Goal: Information Seeking & Learning: Learn about a topic

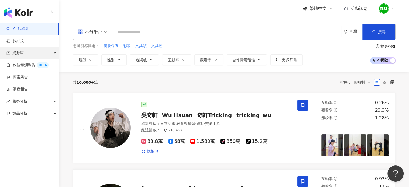
click at [24, 50] on div "資源庫" at bounding box center [29, 53] width 59 height 12
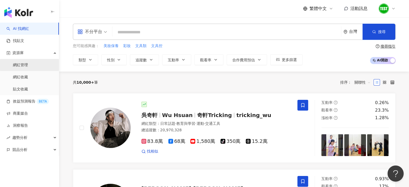
click at [24, 63] on link "網紅管理" at bounding box center [20, 64] width 15 height 5
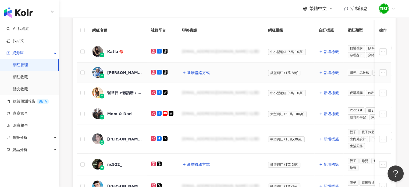
scroll to position [98, 0]
click at [206, 51] on div "[EMAIL_ADDRESS][DOMAIN_NAME] (公開)" at bounding box center [220, 51] width 77 height 5
click at [204, 44] on td "[EMAIL_ADDRESS][DOMAIN_NAME] (公開)" at bounding box center [221, 52] width 86 height 22
click at [199, 73] on span "新增聯絡方式" at bounding box center [198, 73] width 23 height 4
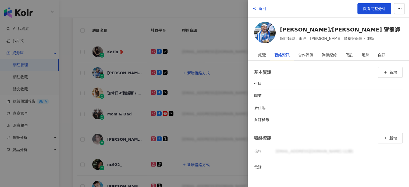
click at [218, 23] on div at bounding box center [204, 93] width 409 height 187
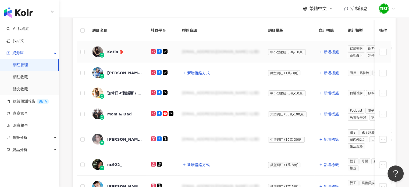
click at [206, 55] on td "[EMAIL_ADDRESS][DOMAIN_NAME] (公開)" at bounding box center [221, 52] width 86 height 22
click at [381, 52] on icon "button" at bounding box center [383, 52] width 4 height 4
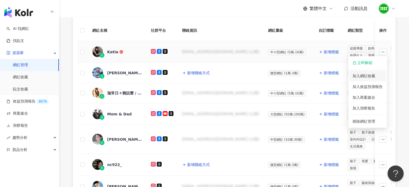
click at [365, 75] on div "加入網紅收藏" at bounding box center [367, 76] width 30 height 6
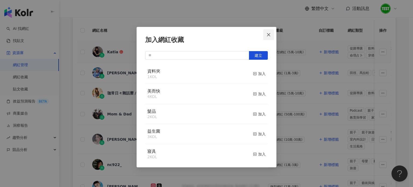
click at [268, 34] on icon "close" at bounding box center [268, 35] width 4 height 4
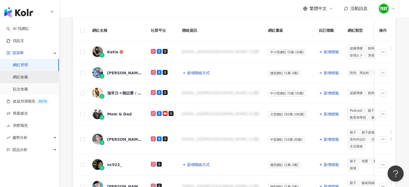
click at [23, 79] on link "網紅收藏" at bounding box center [20, 76] width 15 height 5
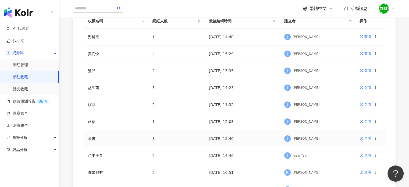
scroll to position [173, 0]
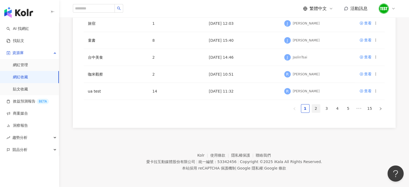
click at [316, 109] on link "2" at bounding box center [316, 108] width 8 height 8
click at [325, 105] on link "3" at bounding box center [326, 108] width 8 height 8
click at [336, 107] on link "4" at bounding box center [337, 108] width 8 height 8
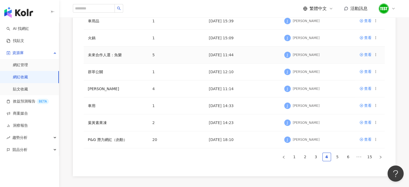
scroll to position [124, 0]
click at [336, 157] on link "5" at bounding box center [337, 157] width 8 height 8
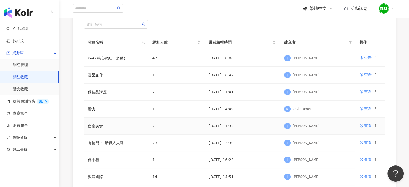
scroll to position [139, 0]
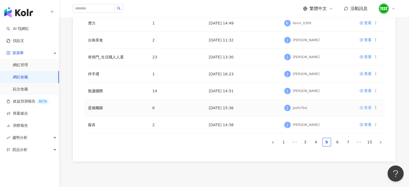
click at [369, 107] on div "查看" at bounding box center [368, 107] width 8 height 6
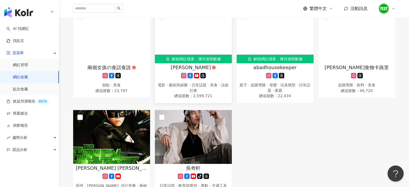
scroll to position [87, 0]
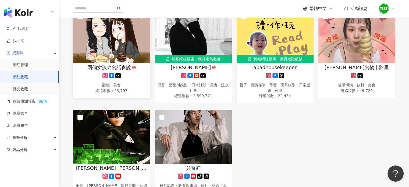
click at [125, 69] on span "兩個女孩の食話食說" at bounding box center [109, 67] width 44 height 7
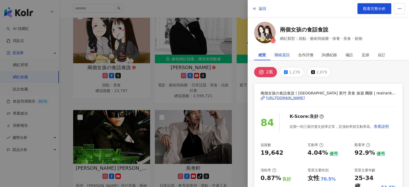
click at [282, 51] on div "聯絡資訊" at bounding box center [281, 54] width 15 height 11
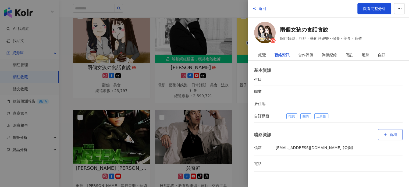
click at [388, 134] on button "新增" at bounding box center [389, 134] width 25 height 11
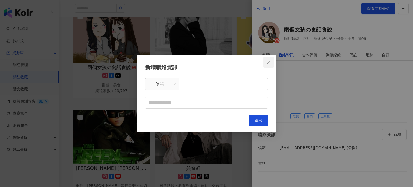
click at [268, 63] on icon "close" at bounding box center [268, 62] width 4 height 4
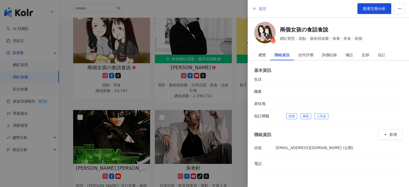
click at [260, 9] on span "返回" at bounding box center [262, 8] width 8 height 4
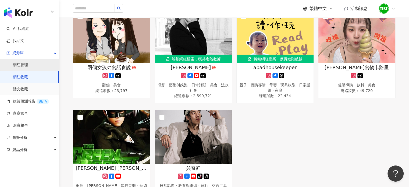
click at [23, 68] on link "網紅管理" at bounding box center [20, 64] width 15 height 5
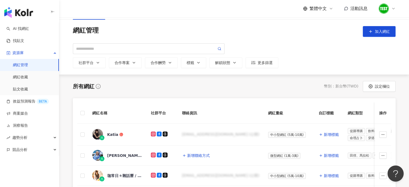
scroll to position [14, 0]
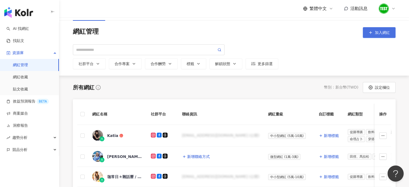
click at [380, 28] on button "加入網紅" at bounding box center [378, 32] width 33 height 11
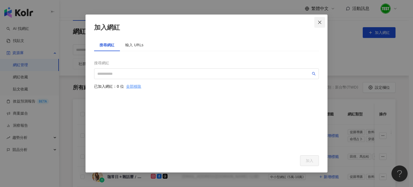
click at [320, 22] on icon "close" at bounding box center [319, 22] width 4 height 4
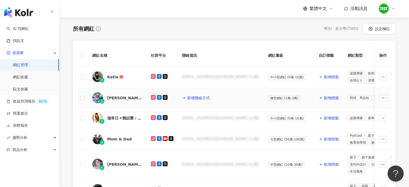
scroll to position [73, 0]
click at [394, 7] on icon at bounding box center [393, 8] width 4 height 4
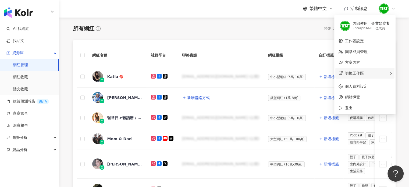
click at [355, 71] on span "切換工作區" at bounding box center [354, 73] width 19 height 4
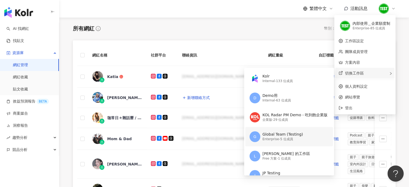
scroll to position [23, 0]
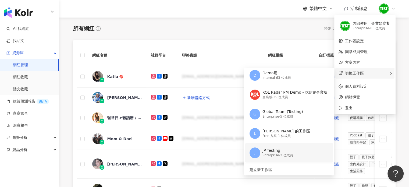
click at [289, 153] on div "Enterprise - 2 位成員" at bounding box center [277, 155] width 31 height 5
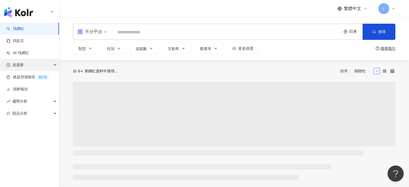
click at [37, 70] on div "資源庫" at bounding box center [29, 65] width 59 height 12
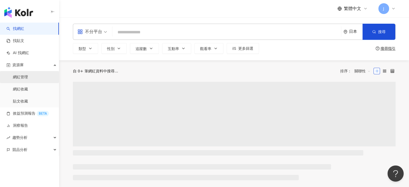
click at [20, 74] on link "網紅管理" at bounding box center [20, 76] width 15 height 5
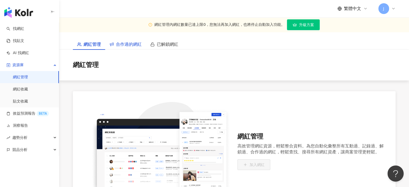
click at [139, 43] on span "合作過的網紅" at bounding box center [129, 44] width 26 height 7
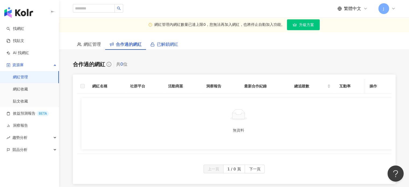
click at [160, 44] on span "已解鎖網紅" at bounding box center [167, 44] width 21 height 7
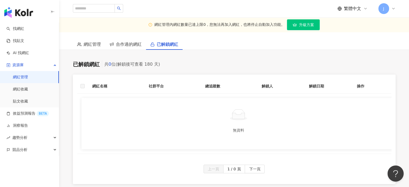
click at [354, 9] on span "繁體中文" at bounding box center [352, 9] width 17 height 6
click at [313, 54] on main "網紅管理內網紅數量已達上限0，您無法再加入網紅，也將停止自動加入功能。 升級方案 網紅管理 合作過的網紅 已解鎖網紅 已解鎖網紅 共 0 位 (解鎖後可查看 …" at bounding box center [233, 100] width 349 height 167
click at [83, 49] on div "網紅管理" at bounding box center [89, 44] width 32 height 11
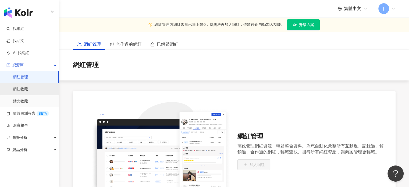
click at [26, 88] on link "網紅收藏" at bounding box center [20, 88] width 15 height 5
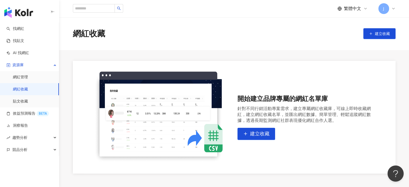
click at [392, 8] on icon at bounding box center [393, 8] width 4 height 4
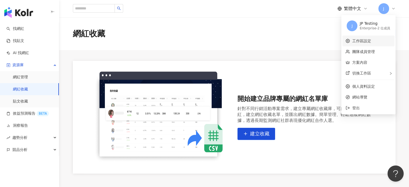
click at [361, 39] on link "工作區設定" at bounding box center [361, 41] width 19 height 4
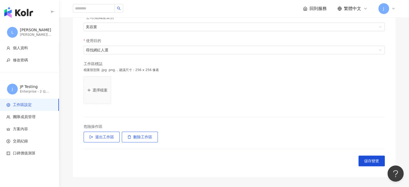
scroll to position [139, 0]
click at [32, 130] on span "方案內容" at bounding box center [30, 128] width 48 height 5
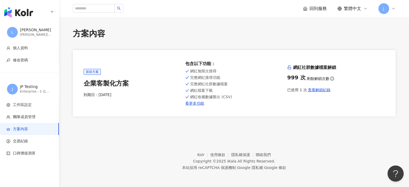
click at [134, 132] on footer "Kolr 使用條款 隱私權保護 聯絡我們 Copyright © 2025 iKala All Rights Reserved. 本站採用 reCAPTCHA…" at bounding box center [233, 157] width 349 height 60
click at [189, 104] on link "看更多功能" at bounding box center [234, 103] width 98 height 4
click at [124, 85] on div "企業客製化方案" at bounding box center [133, 83] width 98 height 9
click at [28, 106] on span "工作區設定" at bounding box center [22, 104] width 19 height 5
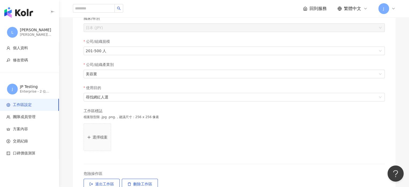
scroll to position [142, 0]
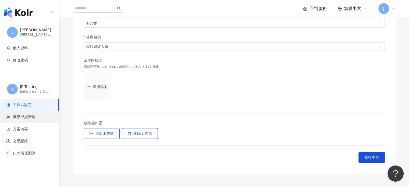
click at [34, 115] on span "團隊成員管理" at bounding box center [24, 116] width 23 height 5
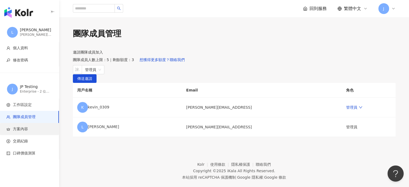
click at [31, 125] on li "方案內容" at bounding box center [29, 129] width 59 height 12
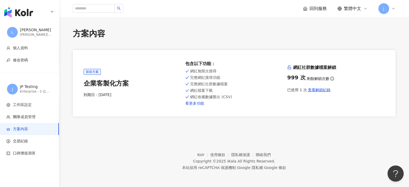
click at [195, 104] on link "看更多功能" at bounding box center [234, 103] width 98 height 4
click at [31, 103] on span "工作區設定" at bounding box center [22, 104] width 19 height 5
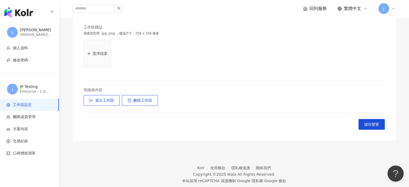
scroll to position [175, 0]
click at [29, 120] on li "團隊成員管理" at bounding box center [29, 117] width 59 height 12
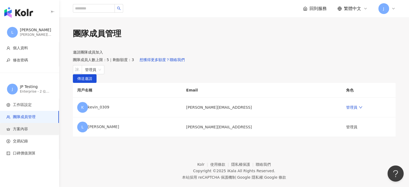
click at [19, 125] on li "方案內容" at bounding box center [29, 129] width 59 height 12
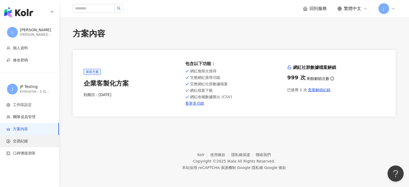
click at [25, 140] on span "交易紀錄" at bounding box center [20, 140] width 15 height 5
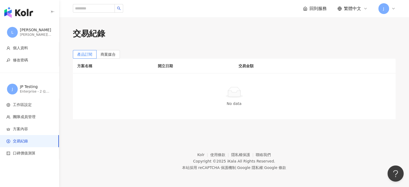
click at [33, 88] on div "JP Testing" at bounding box center [36, 86] width 32 height 5
click at [27, 85] on div "JP Testing" at bounding box center [36, 86] width 32 height 5
click at [24, 100] on li "工作區設定" at bounding box center [29, 105] width 59 height 12
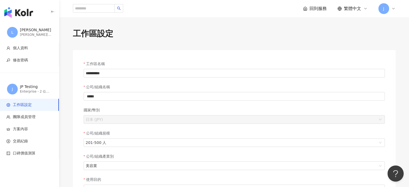
click at [394, 9] on icon at bounding box center [393, 8] width 4 height 4
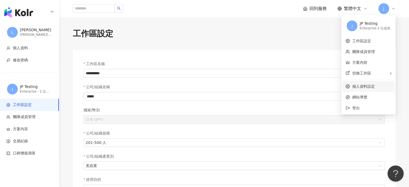
click at [373, 86] on link "個人資料設定" at bounding box center [363, 86] width 23 height 4
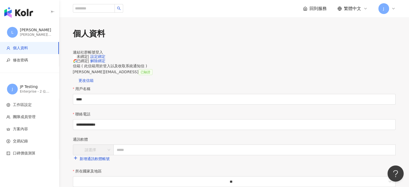
click at [394, 9] on icon at bounding box center [393, 8] width 4 height 4
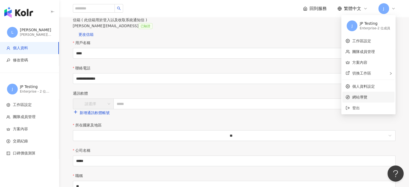
scroll to position [47, 0]
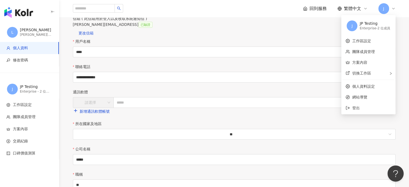
click at [319, 21] on div "信箱 ( 此信箱用於登入以及收取系統通知信 )" at bounding box center [234, 19] width 322 height 6
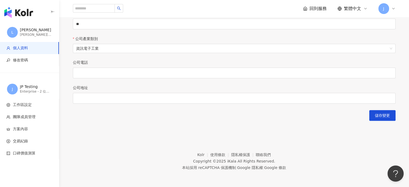
scroll to position [264, 0]
click at [30, 107] on span "工作區設定" at bounding box center [22, 104] width 19 height 5
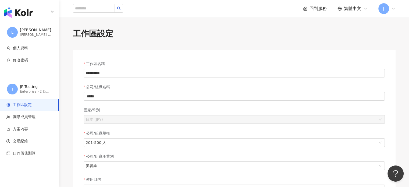
click at [35, 85] on div "JP Testing" at bounding box center [36, 86] width 32 height 5
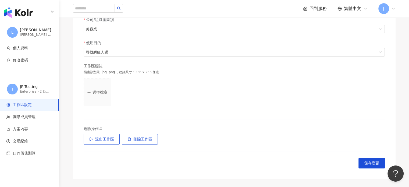
scroll to position [136, 0]
click at [38, 120] on li "團隊成員管理" at bounding box center [29, 117] width 59 height 12
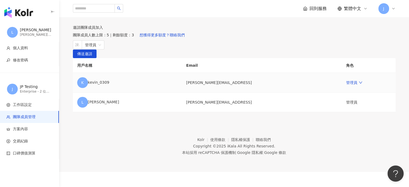
scroll to position [44, 0]
click at [25, 103] on span "工作區設定" at bounding box center [22, 104] width 19 height 5
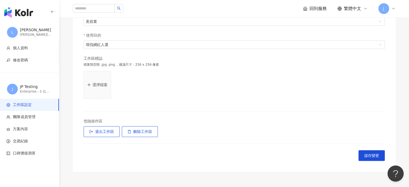
scroll to position [145, 0]
click at [33, 137] on li "交易紀錄" at bounding box center [29, 141] width 59 height 12
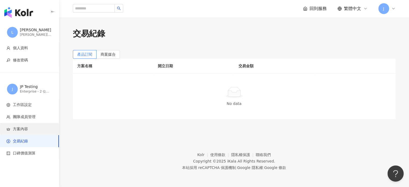
click at [37, 129] on span "方案內容" at bounding box center [30, 128] width 48 height 5
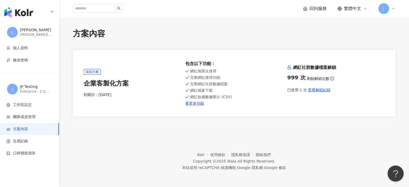
click at [99, 70] on span "當前方案" at bounding box center [92, 72] width 17 height 6
click at [312, 89] on span "查看解鎖紀錄" at bounding box center [319, 90] width 23 height 4
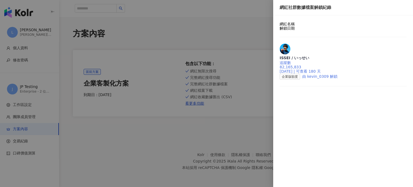
click at [309, 55] on div "ISSEI / いっせい" at bounding box center [294, 57] width 30 height 5
click at [245, 46] on div at bounding box center [206, 93] width 413 height 187
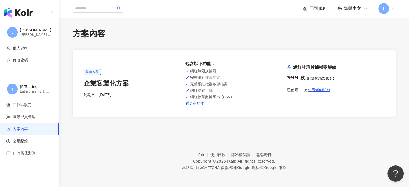
click at [394, 8] on icon at bounding box center [393, 8] width 4 height 4
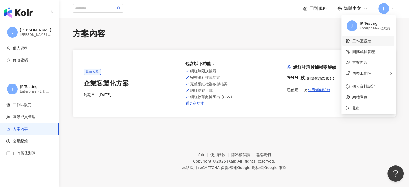
click at [362, 41] on link "工作區設定" at bounding box center [361, 41] width 19 height 4
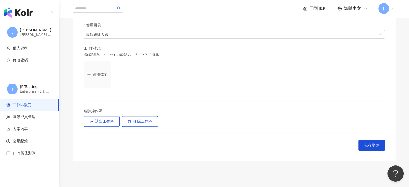
scroll to position [155, 0]
click at [30, 118] on span "團隊成員管理" at bounding box center [24, 116] width 23 height 5
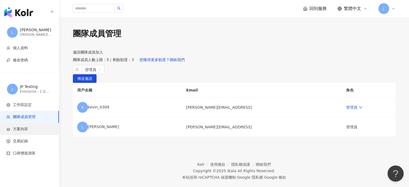
click at [29, 125] on li "方案內容" at bounding box center [29, 129] width 59 height 12
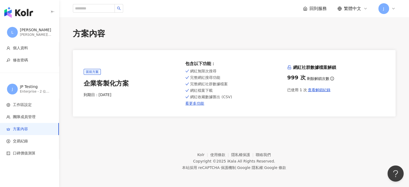
click at [392, 8] on icon at bounding box center [393, 8] width 2 height 1
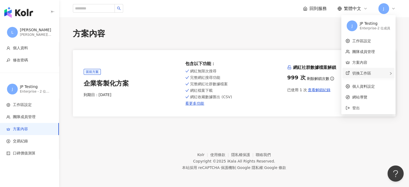
click at [374, 75] on div "切換工作區" at bounding box center [368, 73] width 52 height 11
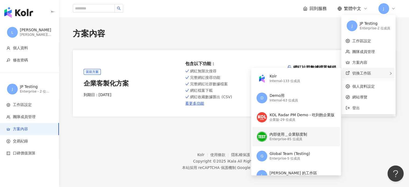
click at [290, 136] on div "內部使用＿企業額度制" at bounding box center [288, 134] width 38 height 5
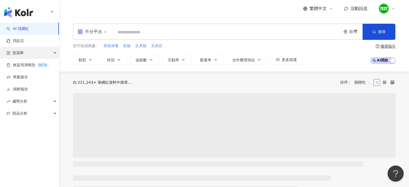
click at [33, 53] on div "資源庫" at bounding box center [29, 53] width 59 height 12
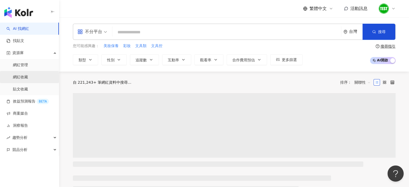
click at [28, 75] on link "網紅收藏" at bounding box center [20, 76] width 15 height 5
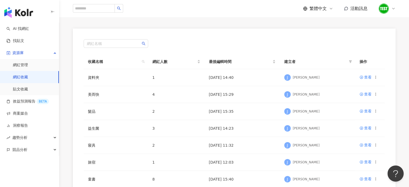
scroll to position [35, 0]
click at [364, 77] on div "查看" at bounding box center [368, 77] width 8 height 6
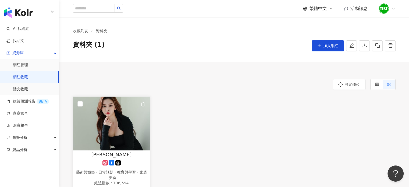
click at [134, 156] on div "Megan Wang" at bounding box center [111, 154] width 71 height 7
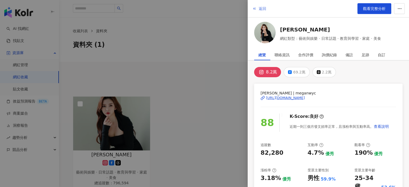
click at [257, 3] on button "返回" at bounding box center [259, 8] width 15 height 11
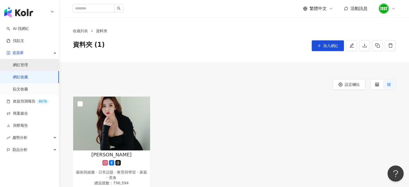
click at [28, 65] on link "網紅管理" at bounding box center [20, 64] width 15 height 5
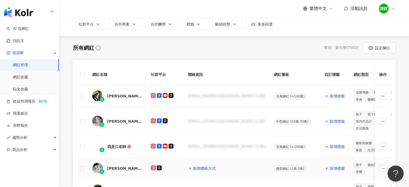
scroll to position [52, 0]
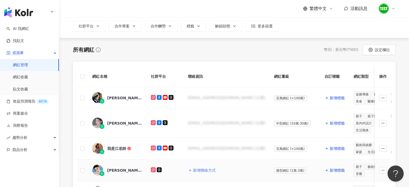
click at [200, 168] on span "新增聯絡方式" at bounding box center [204, 170] width 23 height 4
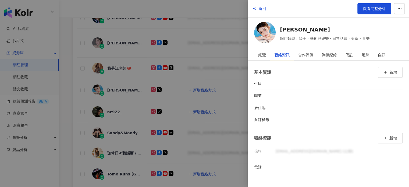
scroll to position [132, 0]
click at [386, 136] on icon "button" at bounding box center [385, 138] width 4 height 4
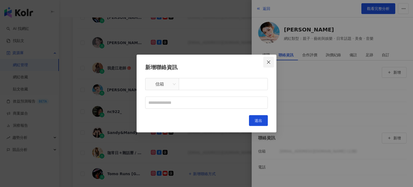
click at [270, 62] on icon "close" at bounding box center [268, 62] width 4 height 4
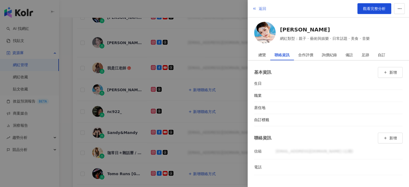
click at [259, 6] on span "返回" at bounding box center [262, 8] width 8 height 4
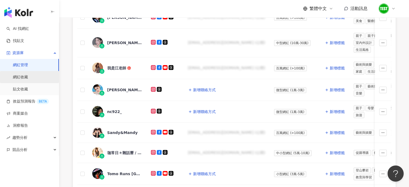
click at [27, 76] on link "網紅收藏" at bounding box center [20, 76] width 15 height 5
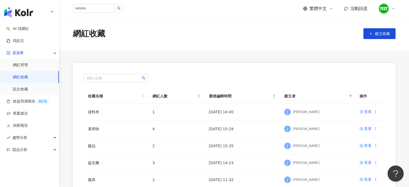
click at [28, 63] on link "網紅管理" at bounding box center [20, 64] width 15 height 5
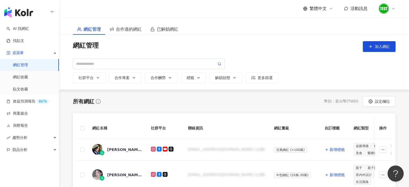
scroll to position [35, 0]
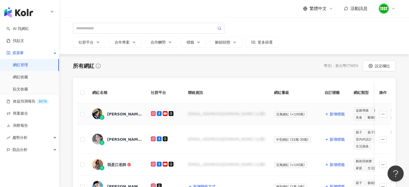
click at [110, 113] on div "邵庭" at bounding box center [124, 113] width 35 height 5
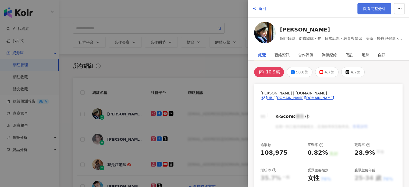
click at [370, 7] on span "觀看完整分析" at bounding box center [374, 8] width 23 height 4
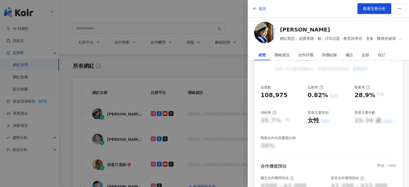
click at [213, 70] on div at bounding box center [204, 93] width 409 height 187
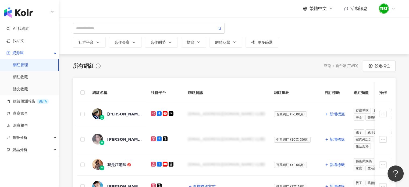
scroll to position [0, 0]
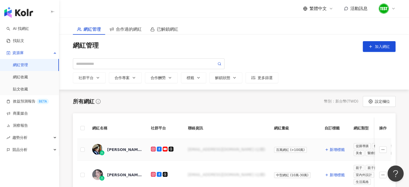
click at [110, 149] on div "邵庭" at bounding box center [124, 149] width 35 height 5
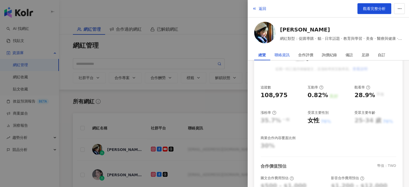
click at [283, 54] on div "聯絡資訊" at bounding box center [281, 54] width 15 height 11
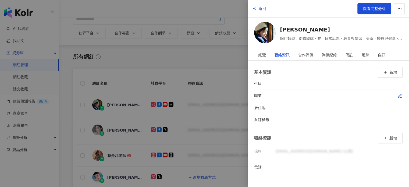
scroll to position [45, 0]
click at [390, 139] on span "新增" at bounding box center [393, 138] width 8 height 4
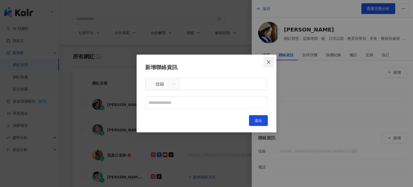
click at [270, 62] on icon "close" at bounding box center [268, 62] width 4 height 4
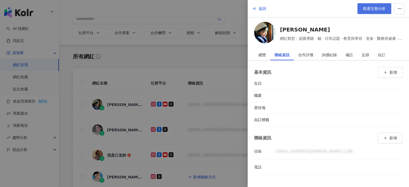
click at [361, 9] on link "觀看完整分析" at bounding box center [374, 8] width 34 height 11
click at [262, 9] on span "返回" at bounding box center [262, 8] width 8 height 4
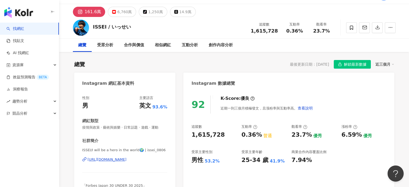
scroll to position [13, 0]
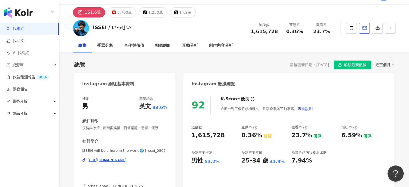
click at [359, 28] on button "button" at bounding box center [364, 28] width 11 height 11
click at [363, 27] on icon "button" at bounding box center [364, 28] width 5 height 5
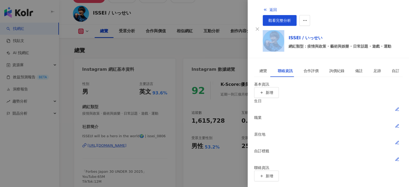
scroll to position [27, 0]
click at [279, 170] on button "新增" at bounding box center [266, 175] width 25 height 11
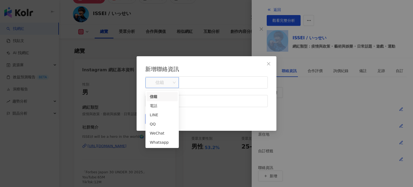
click at [173, 86] on span "信箱" at bounding box center [162, 82] width 27 height 10
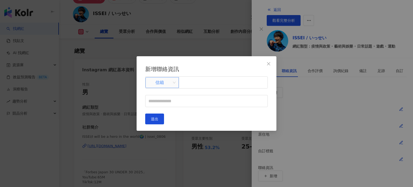
click at [173, 86] on span "信箱" at bounding box center [162, 82] width 27 height 10
click at [267, 62] on icon "close" at bounding box center [268, 64] width 4 height 4
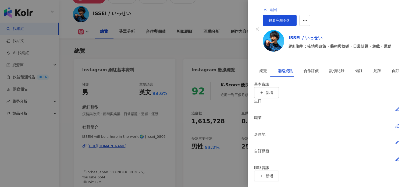
click at [269, 9] on span "返回" at bounding box center [273, 10] width 8 height 4
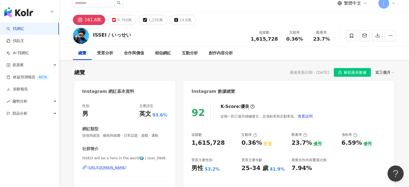
scroll to position [4, 0]
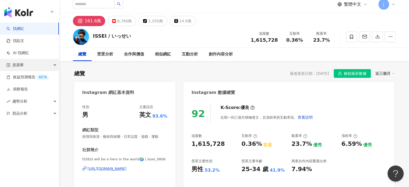
click at [47, 63] on div "資源庫" at bounding box center [29, 65] width 59 height 12
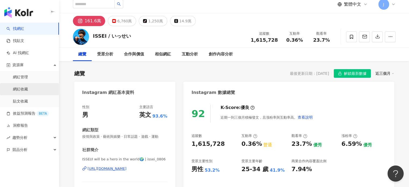
click at [28, 86] on link "網紅收藏" at bounding box center [20, 88] width 15 height 5
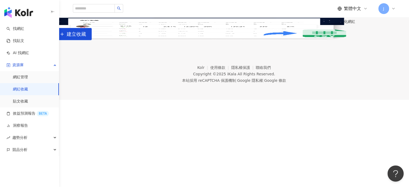
click at [53, 12] on icon "button" at bounding box center [51, 10] width 4 height 4
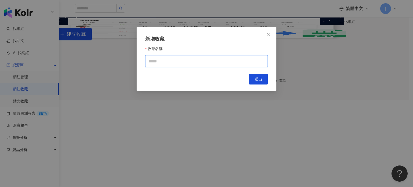
click at [189, 67] on input "收藏名稱" at bounding box center [206, 61] width 122 height 12
type input "*********"
click at [254, 80] on button "送出" at bounding box center [258, 79] width 19 height 11
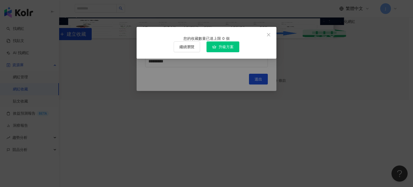
click at [224, 49] on span "升級方案" at bounding box center [225, 47] width 15 height 4
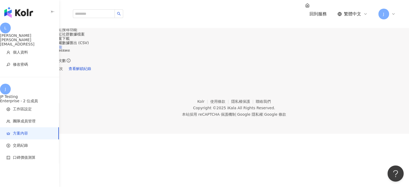
click at [62, 49] on link "看更多功能" at bounding box center [52, 47] width 19 height 4
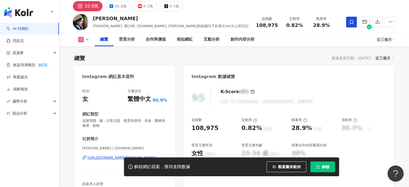
scroll to position [19, 0]
click at [365, 21] on polyline "button" at bounding box center [364, 20] width 4 height 1
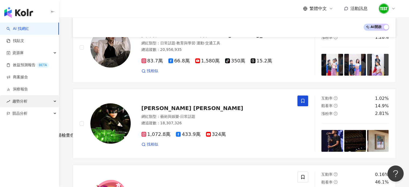
click at [42, 101] on div "趨勢分析" at bounding box center [29, 101] width 59 height 12
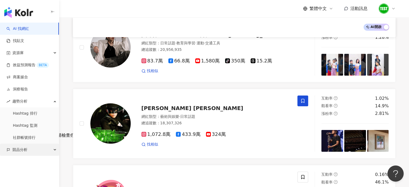
click at [37, 146] on div "競品分析" at bounding box center [29, 149] width 59 height 12
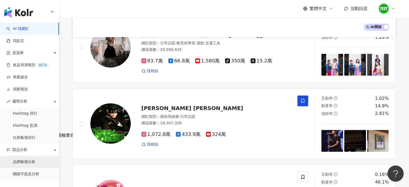
click at [28, 161] on link "品牌帳號分析" at bounding box center [24, 161] width 23 height 5
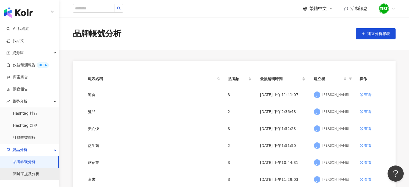
click at [33, 175] on link "關鍵字提及分析" at bounding box center [26, 173] width 26 height 5
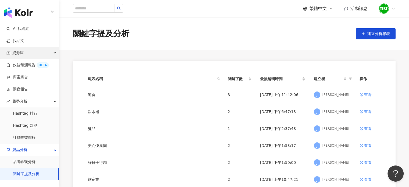
click at [28, 55] on div "資源庫" at bounding box center [29, 53] width 59 height 12
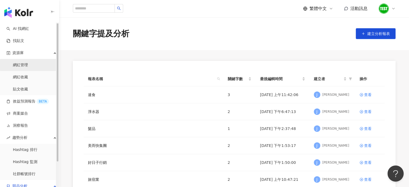
click at [28, 68] on link "網紅管理" at bounding box center [20, 64] width 15 height 5
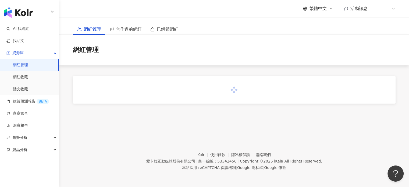
click at [28, 68] on link "網紅管理" at bounding box center [20, 64] width 15 height 5
click at [28, 76] on link "網紅收藏" at bounding box center [20, 76] width 15 height 5
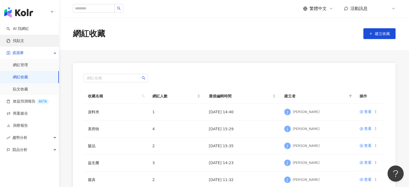
click at [20, 38] on link "找貼文" at bounding box center [15, 40] width 18 height 5
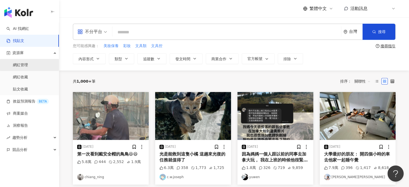
click at [28, 63] on link "網紅管理" at bounding box center [20, 64] width 15 height 5
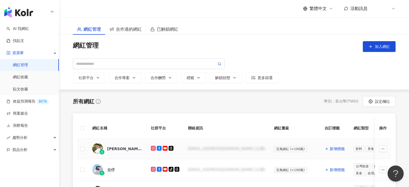
click at [118, 148] on div "[PERSON_NAME].psd" at bounding box center [124, 148] width 35 height 5
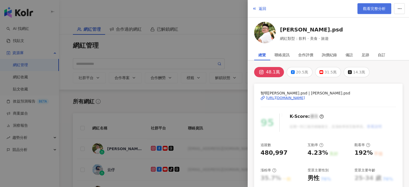
click at [379, 11] on link "觀看完整分析" at bounding box center [374, 8] width 34 height 11
click at [262, 7] on span "返回" at bounding box center [262, 8] width 8 height 4
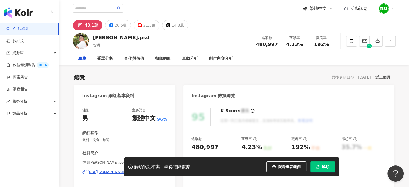
scroll to position [48, 0]
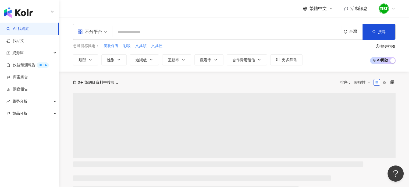
click at [391, 7] on icon at bounding box center [393, 8] width 4 height 4
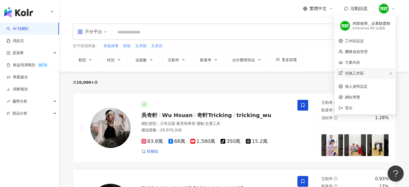
click at [360, 74] on span "切換工作區" at bounding box center [354, 73] width 19 height 4
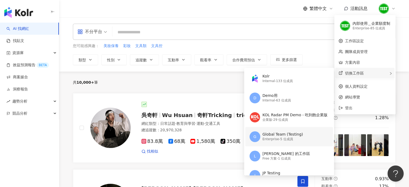
scroll to position [23, 0]
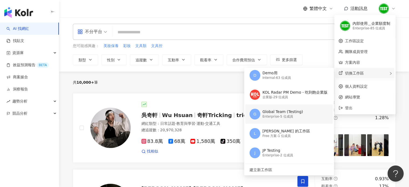
click at [284, 110] on div "Global Team (Testing)" at bounding box center [282, 111] width 41 height 5
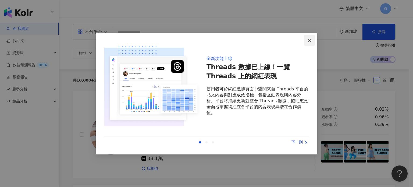
click at [310, 38] on icon "close" at bounding box center [309, 40] width 4 height 4
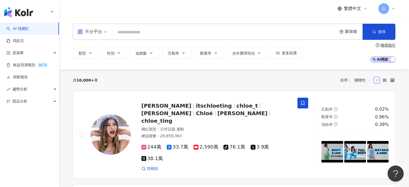
click at [344, 33] on div "新加坡" at bounding box center [350, 32] width 23 height 16
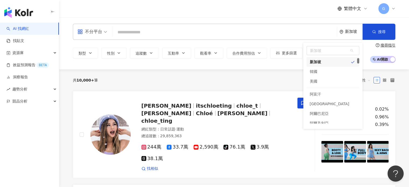
scroll to position [77, 0]
click at [320, 77] on div "美國" at bounding box center [332, 81] width 53 height 10
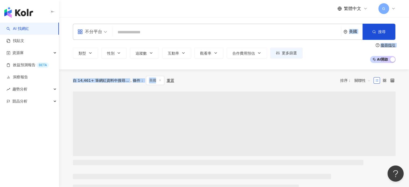
drag, startPoint x: 293, startPoint y: 18, endPoint x: 154, endPoint y: 76, distance: 151.5
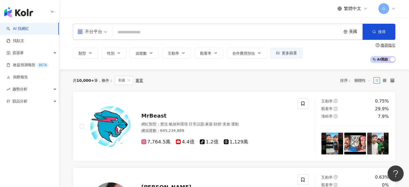
click at [356, 6] on span "繁體中文" at bounding box center [352, 9] width 17 height 6
click at [282, 5] on div "繁體中文 G" at bounding box center [234, 8] width 322 height 17
click at [24, 42] on link "找貼文" at bounding box center [15, 40] width 18 height 5
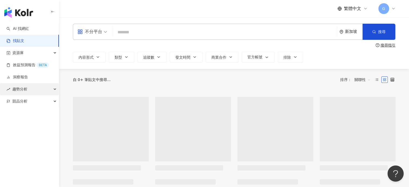
click at [33, 85] on div "趨勢分析" at bounding box center [29, 89] width 59 height 12
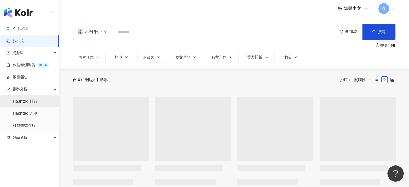
click at [32, 104] on link "Hashtag 排行" at bounding box center [25, 101] width 24 height 5
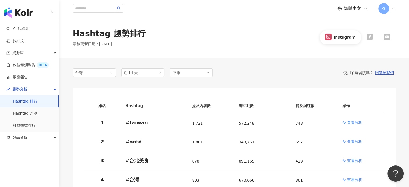
click at [393, 8] on icon at bounding box center [393, 8] width 4 height 4
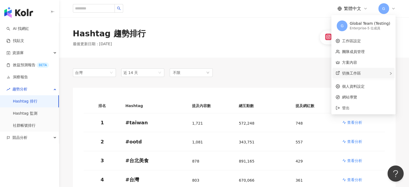
click at [375, 74] on div "切換工作區" at bounding box center [363, 73] width 62 height 11
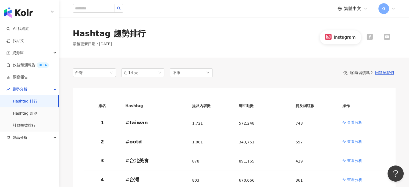
click at [315, 31] on div "Hashtag 趨勢排行 最後更新日期 ： 2025/10/7 Instagram" at bounding box center [234, 37] width 344 height 19
click at [362, 8] on div "繁體中文" at bounding box center [352, 9] width 30 height 6
click at [391, 7] on icon at bounding box center [393, 8] width 4 height 4
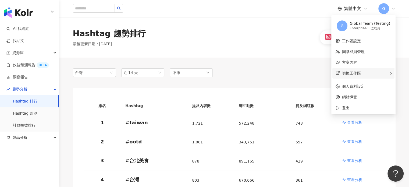
click at [371, 73] on div "切換工作區 Kolr Internal - 133 位成員 D Demo用 Internal - 63 位成員 KOL Radar PM Demo - 吃到飽…" at bounding box center [363, 73] width 62 height 11
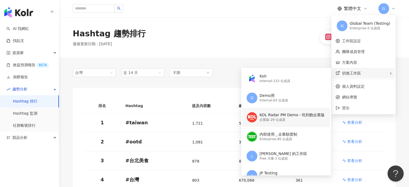
scroll to position [23, 0]
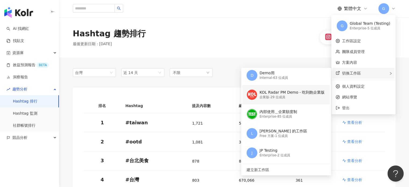
click at [287, 95] on div "企業版 - 29 位成員" at bounding box center [291, 97] width 65 height 5
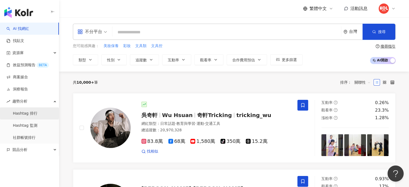
click at [28, 113] on link "Hashtag 排行" at bounding box center [25, 113] width 24 height 5
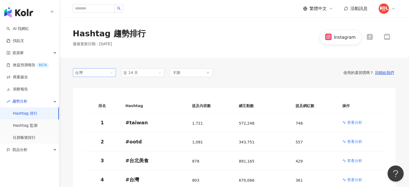
click at [108, 72] on span "台灣" at bounding box center [94, 72] width 39 height 8
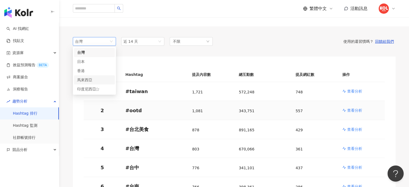
scroll to position [32, 0]
click at [91, 88] on div "印度尼西亞" at bounding box center [85, 88] width 17 height 6
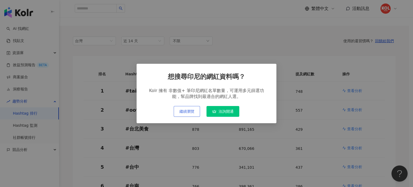
click at [192, 113] on span "繼續瀏覽" at bounding box center [186, 111] width 15 height 4
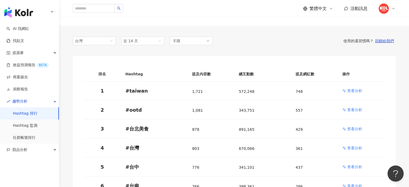
click at [386, 11] on img at bounding box center [383, 8] width 10 height 10
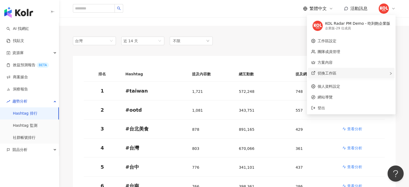
click at [333, 78] on div "切換工作區" at bounding box center [351, 73] width 86 height 11
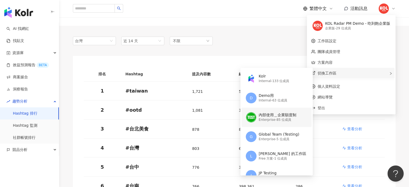
click at [267, 122] on div "Enterprise - 85 位成員" at bounding box center [277, 119] width 38 height 5
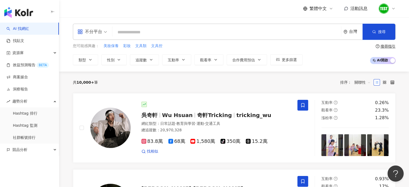
click at [392, 9] on icon at bounding box center [393, 8] width 4 height 4
click at [31, 125] on link "Hashtag 監測" at bounding box center [25, 125] width 24 height 5
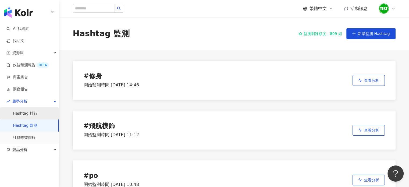
click at [31, 114] on link "Hashtag 排行" at bounding box center [25, 113] width 24 height 5
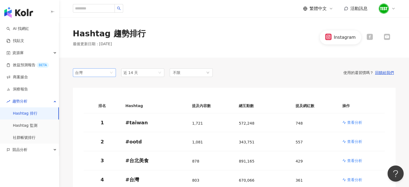
click at [110, 74] on span "台灣" at bounding box center [94, 72] width 39 height 8
click at [293, 72] on div "使用的還習慣嗎？ 回饋給我們" at bounding box center [303, 72] width 183 height 5
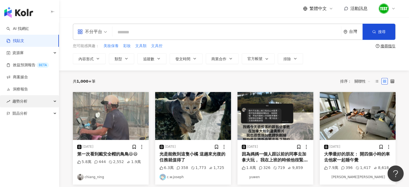
click at [38, 103] on div "趨勢分析" at bounding box center [29, 101] width 59 height 12
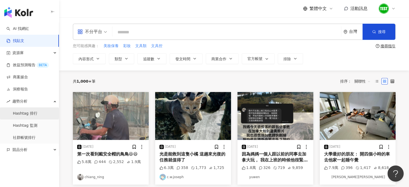
click at [37, 116] on link "Hashtag 排行" at bounding box center [25, 113] width 24 height 5
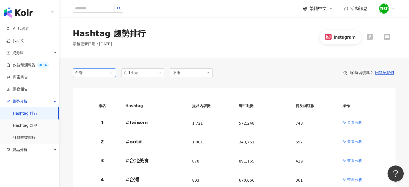
click at [97, 77] on div "台灣 tw jp 台灣 日本 [GEOGRAPHIC_DATA] 印度尼西亞" at bounding box center [94, 72] width 43 height 9
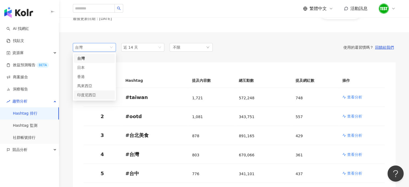
click at [92, 97] on div "印度尼西亞" at bounding box center [85, 95] width 17 height 6
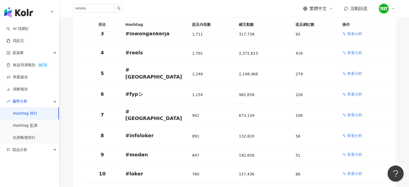
scroll to position [127, 0]
